Goal: Transaction & Acquisition: Purchase product/service

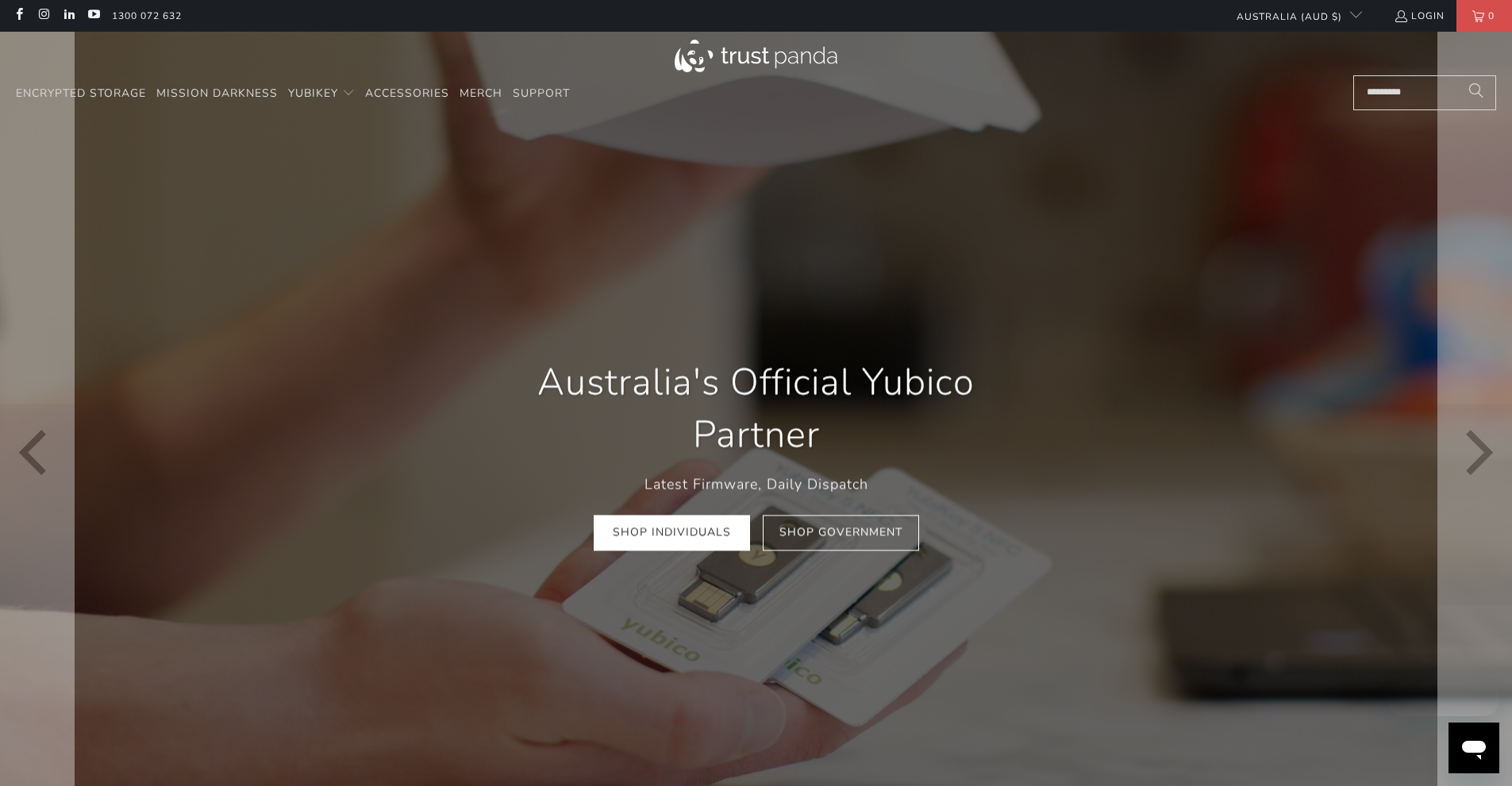
click at [690, 555] on div "Australia's Official Yubico Partner Latest Firmware, Daily Dispatch Shop Indivi…" at bounding box center [757, 453] width 572 height 242
click at [680, 532] on link "Shop Individuals" at bounding box center [672, 533] width 157 height 35
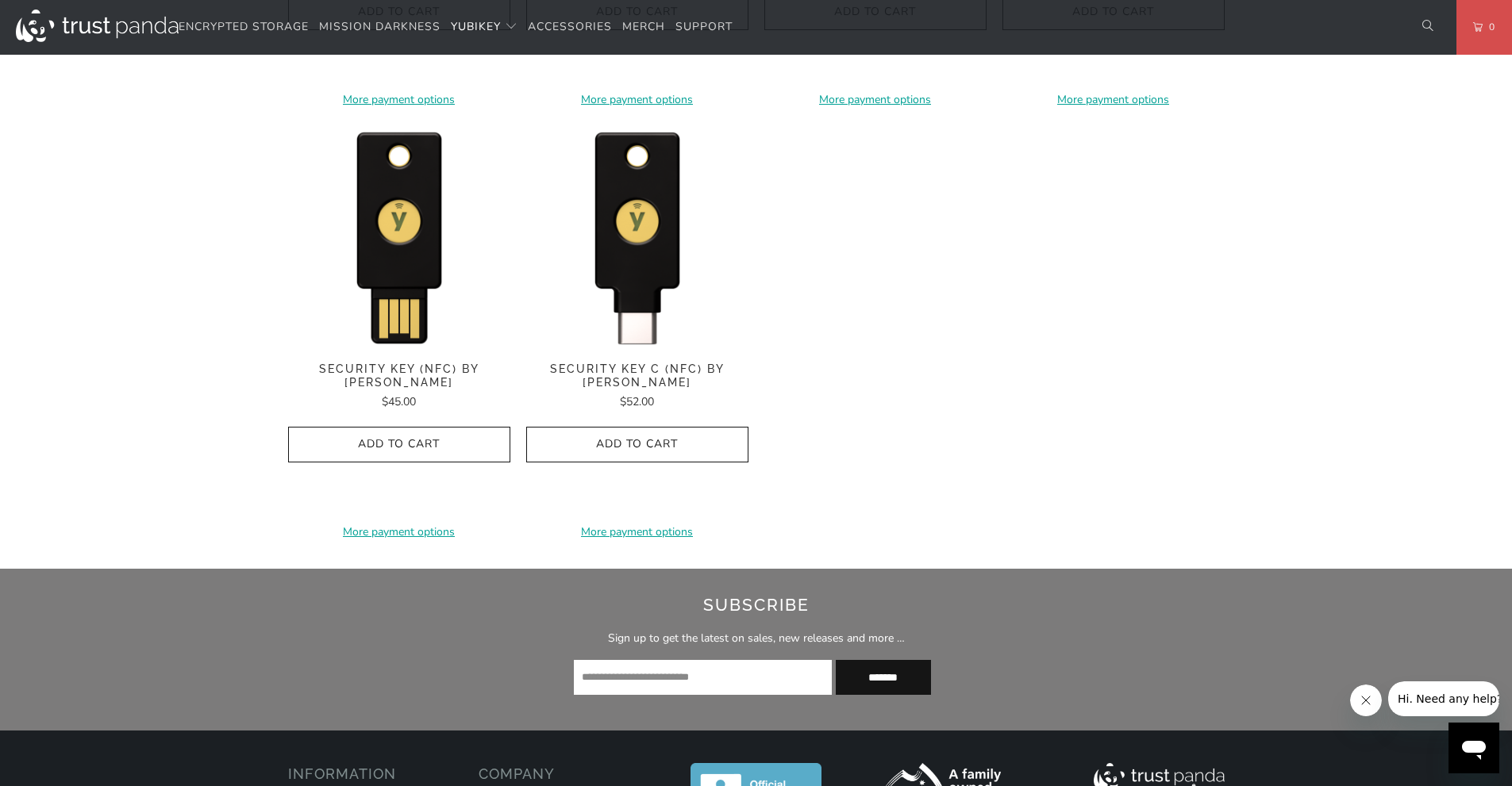
scroll to position [1587, 0]
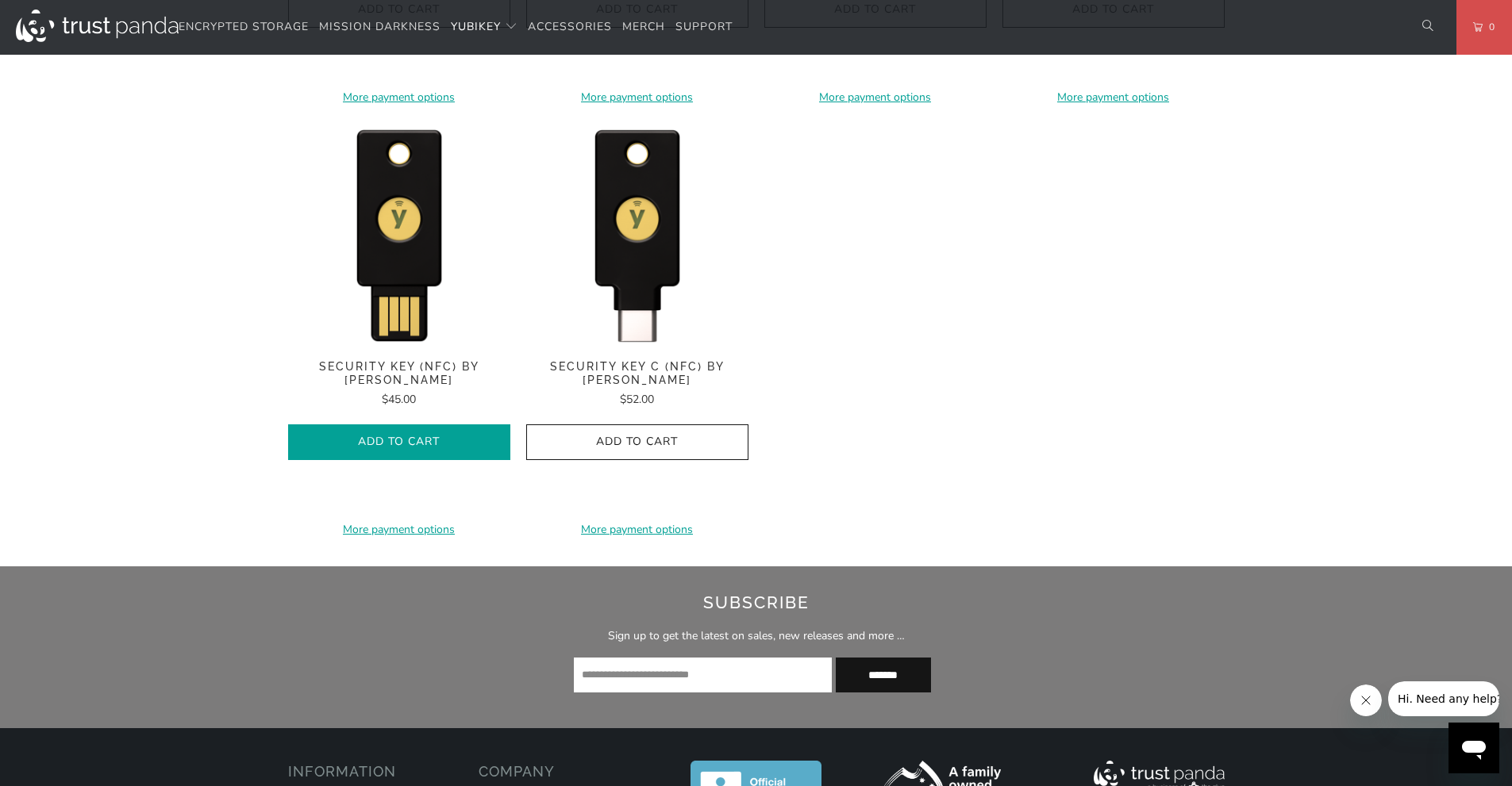
click at [420, 436] on span "Add to Cart" at bounding box center [399, 442] width 189 height 14
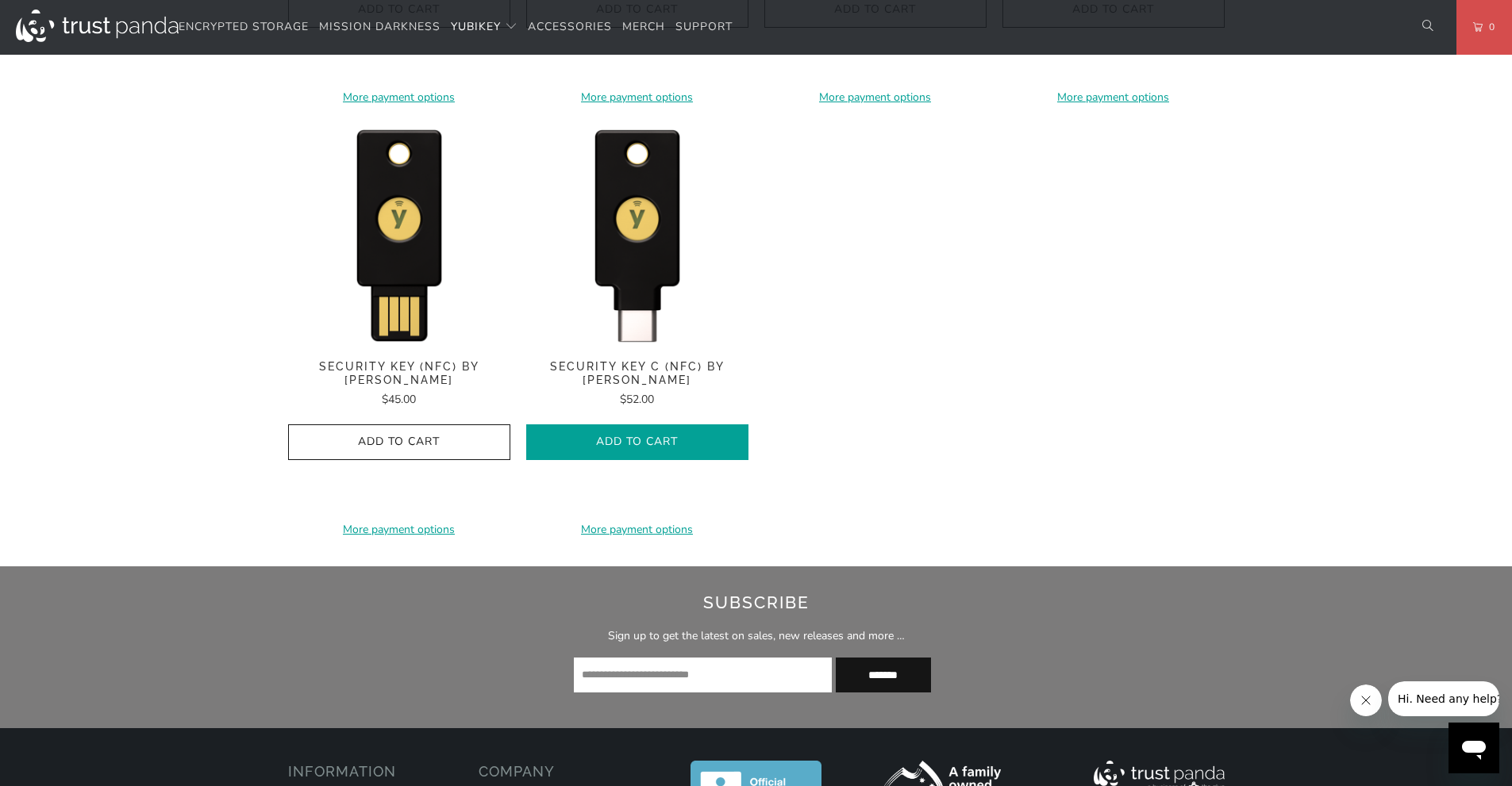
click at [673, 443] on span "Add to Cart" at bounding box center [638, 442] width 189 height 14
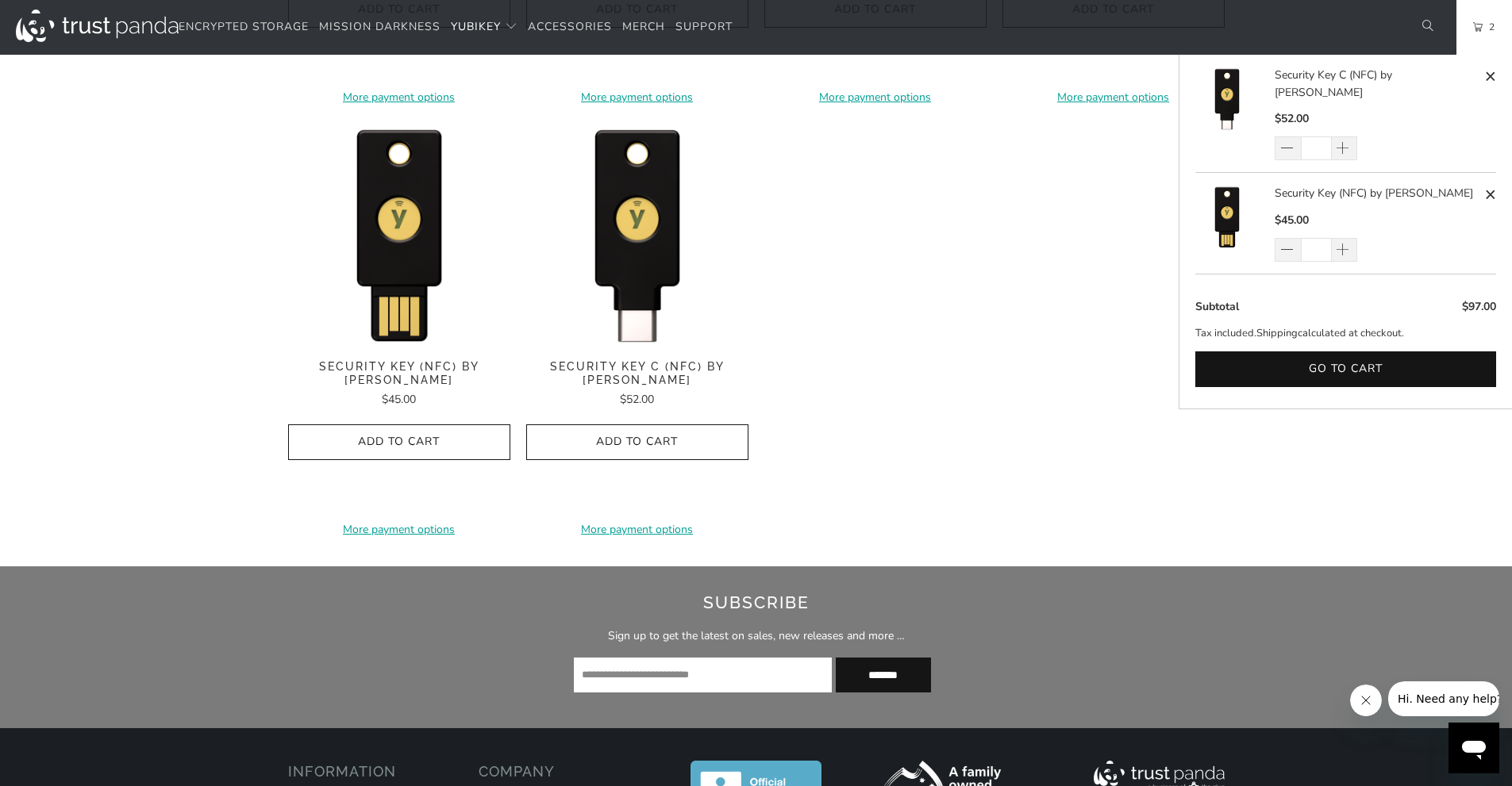
click at [1498, 38] on link "2" at bounding box center [1485, 27] width 56 height 55
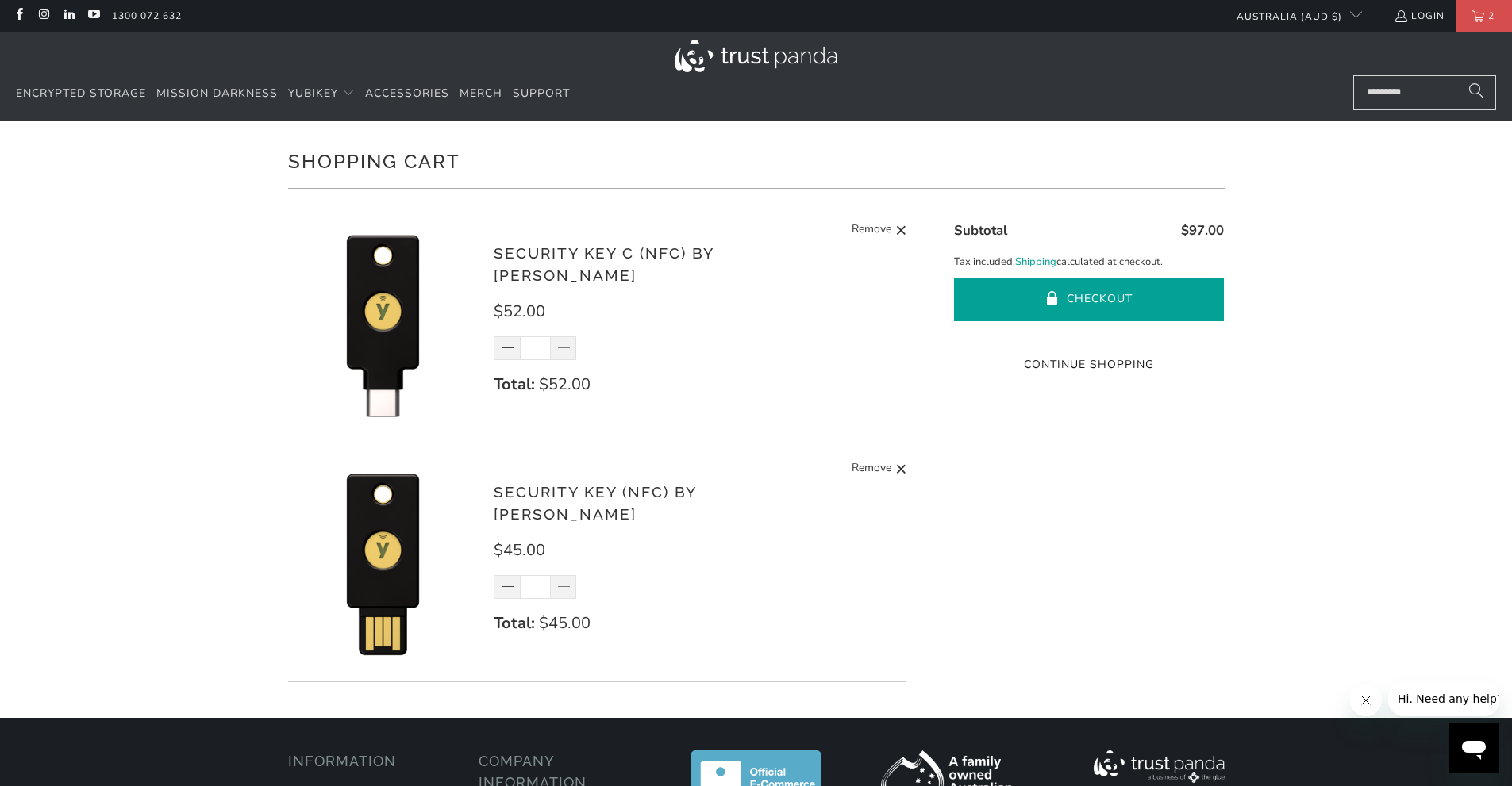
click at [1103, 299] on button "Checkout" at bounding box center [1090, 301] width 270 height 43
